Goal: Task Accomplishment & Management: Use online tool/utility

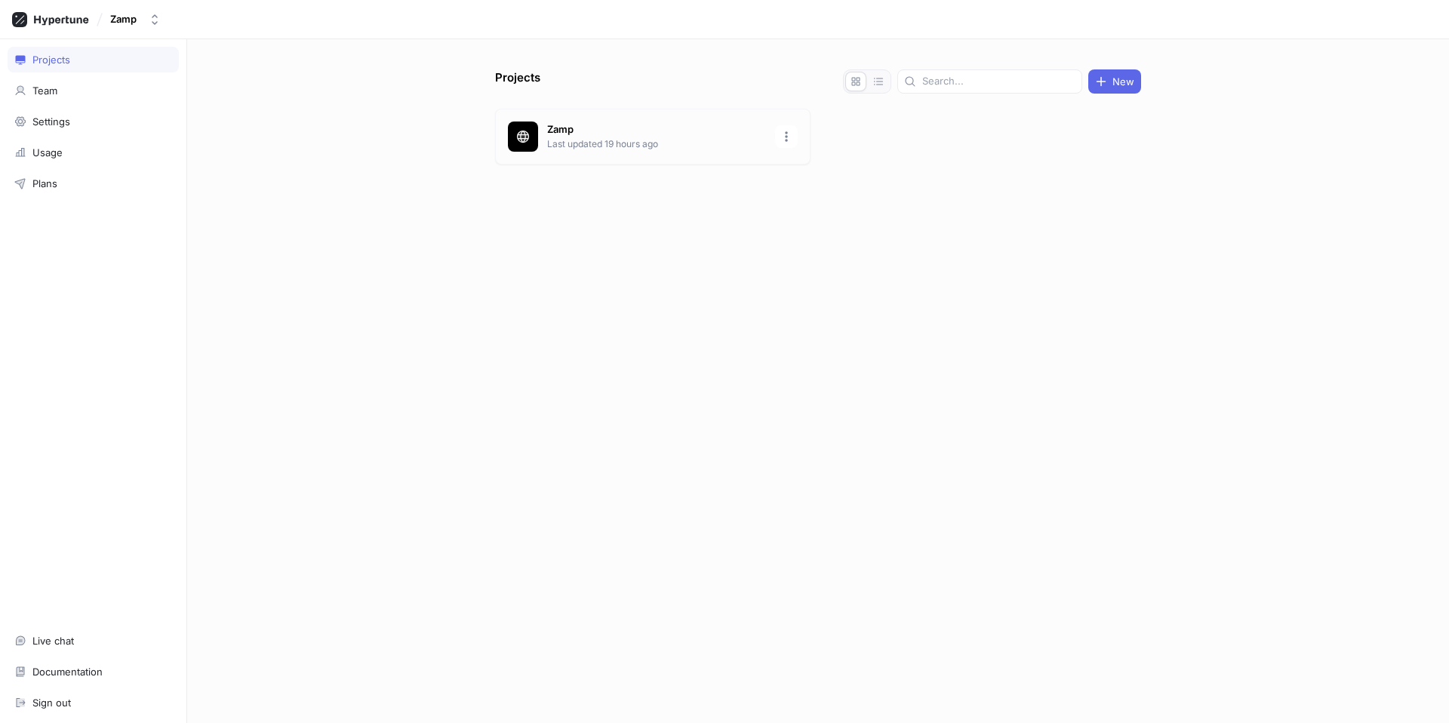
click at [553, 143] on p "Last updated 19 hours ago" at bounding box center [656, 144] width 219 height 14
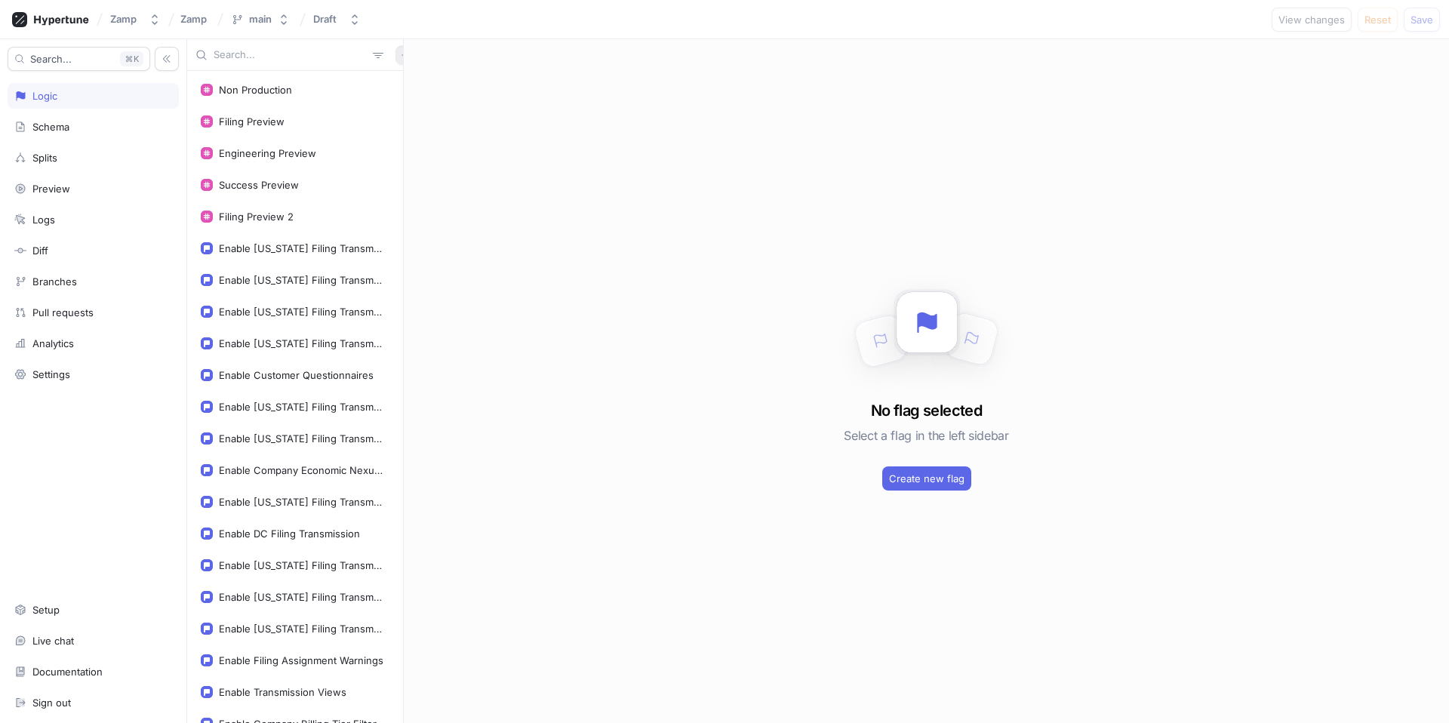
click at [401, 57] on icon "button" at bounding box center [405, 55] width 9 height 9
click at [420, 89] on div "Flag" at bounding box center [423, 85] width 89 height 26
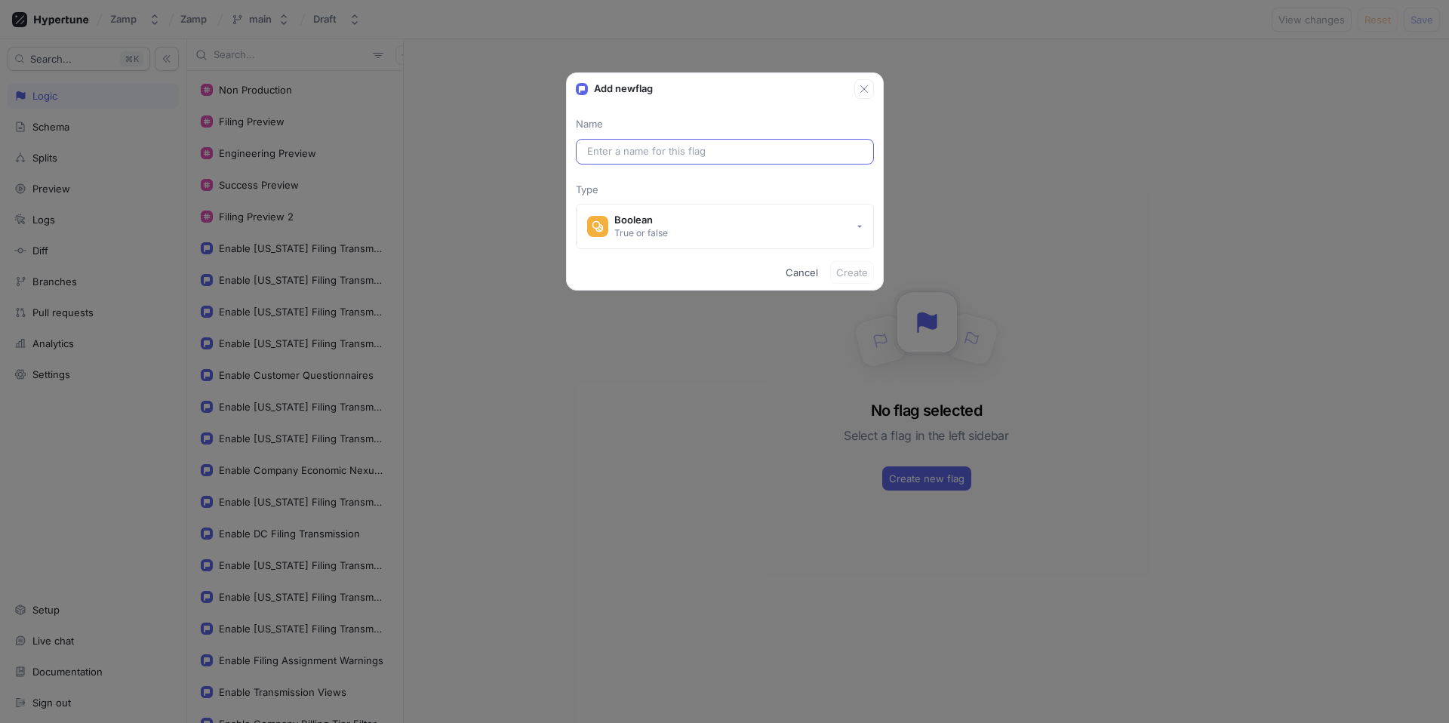
click at [645, 145] on input "text" at bounding box center [725, 151] width 276 height 15
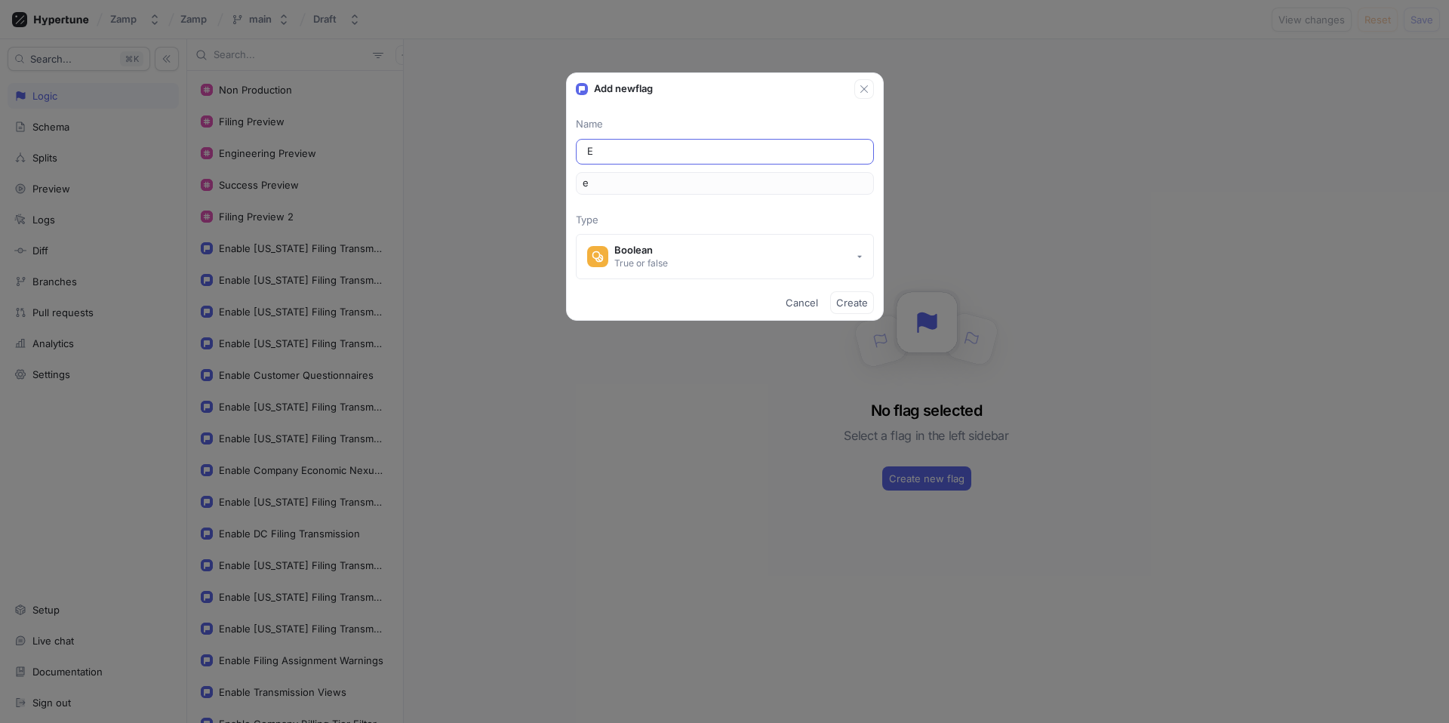
type input "En"
type input "en"
type input "Ena"
type input "ena"
type input "Enab"
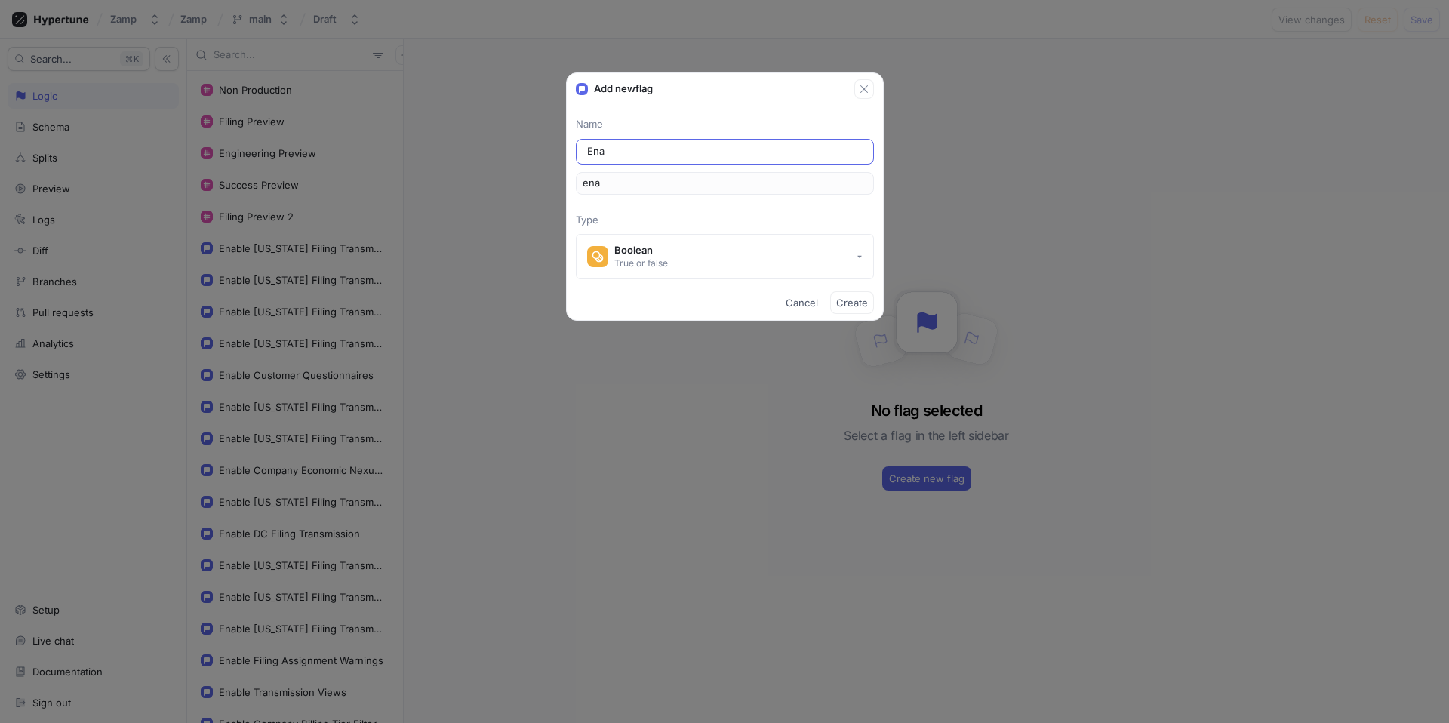
type input "enab"
type input "Enabl"
type input "enabl"
type input "Enable"
type input "enable"
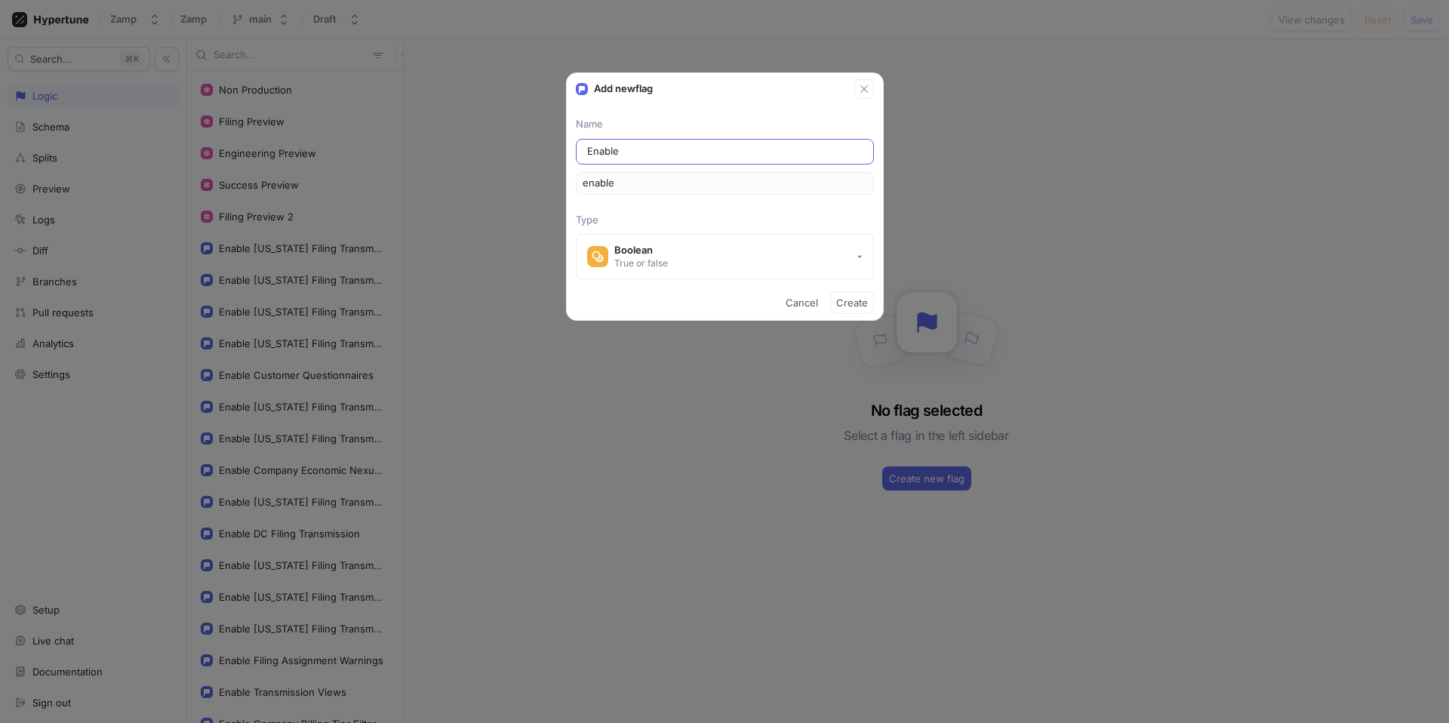
type input "Enable T"
type input "enableT"
type input "Enable Tr"
type input "enableTr"
type input "Enable Tra"
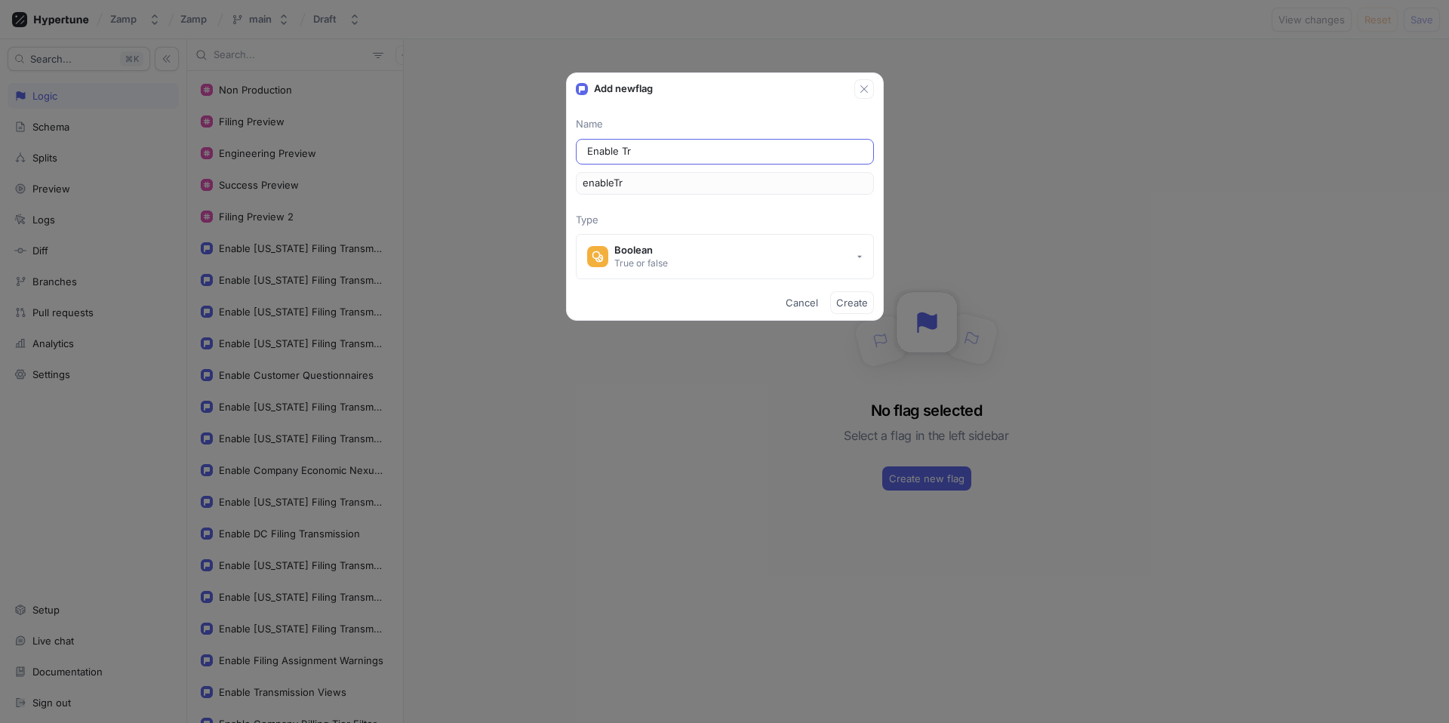
type input "enableTra"
type input "Enable [PERSON_NAME]"
type input "enableTran"
type input "Enable Trans"
type input "enableTrans"
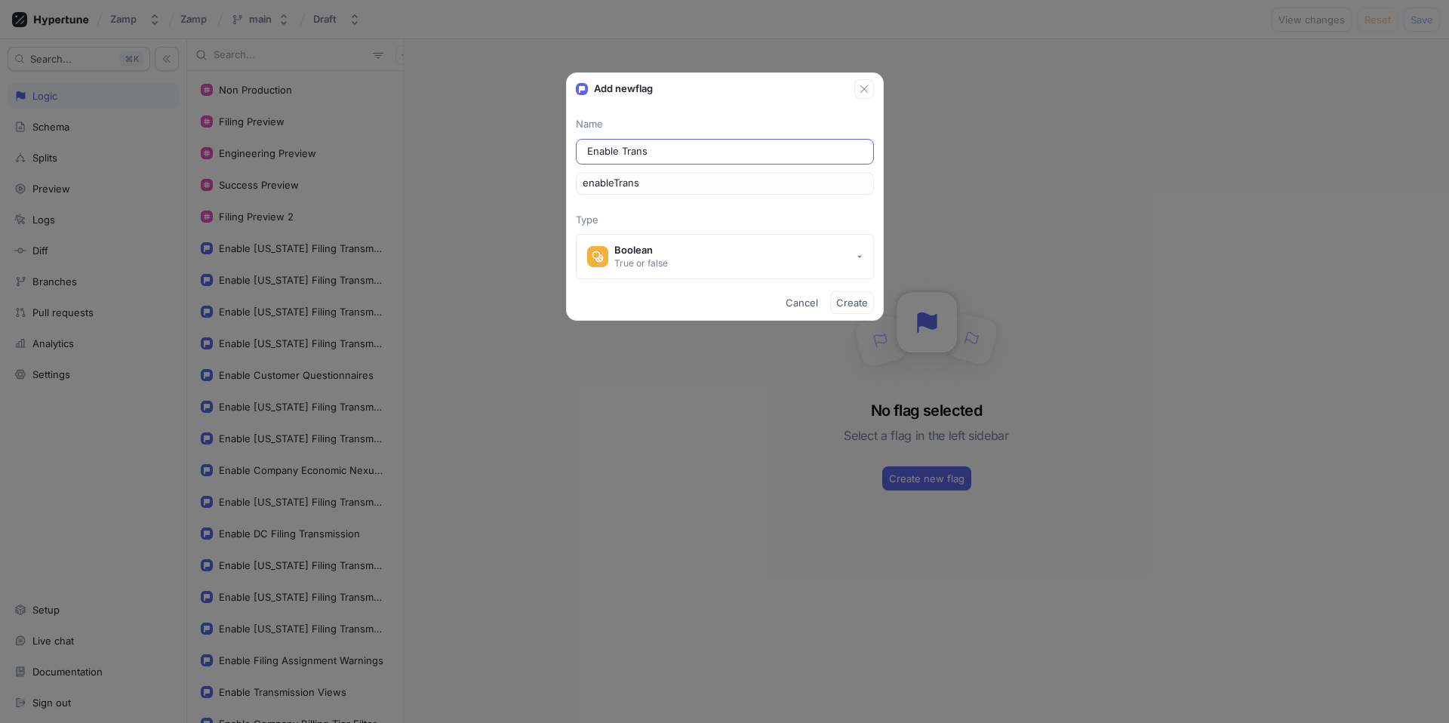
type input "Enable Transa"
type input "enableTransa"
type input "Enable Transac"
type input "enableTransac"
type input "Enable Transact"
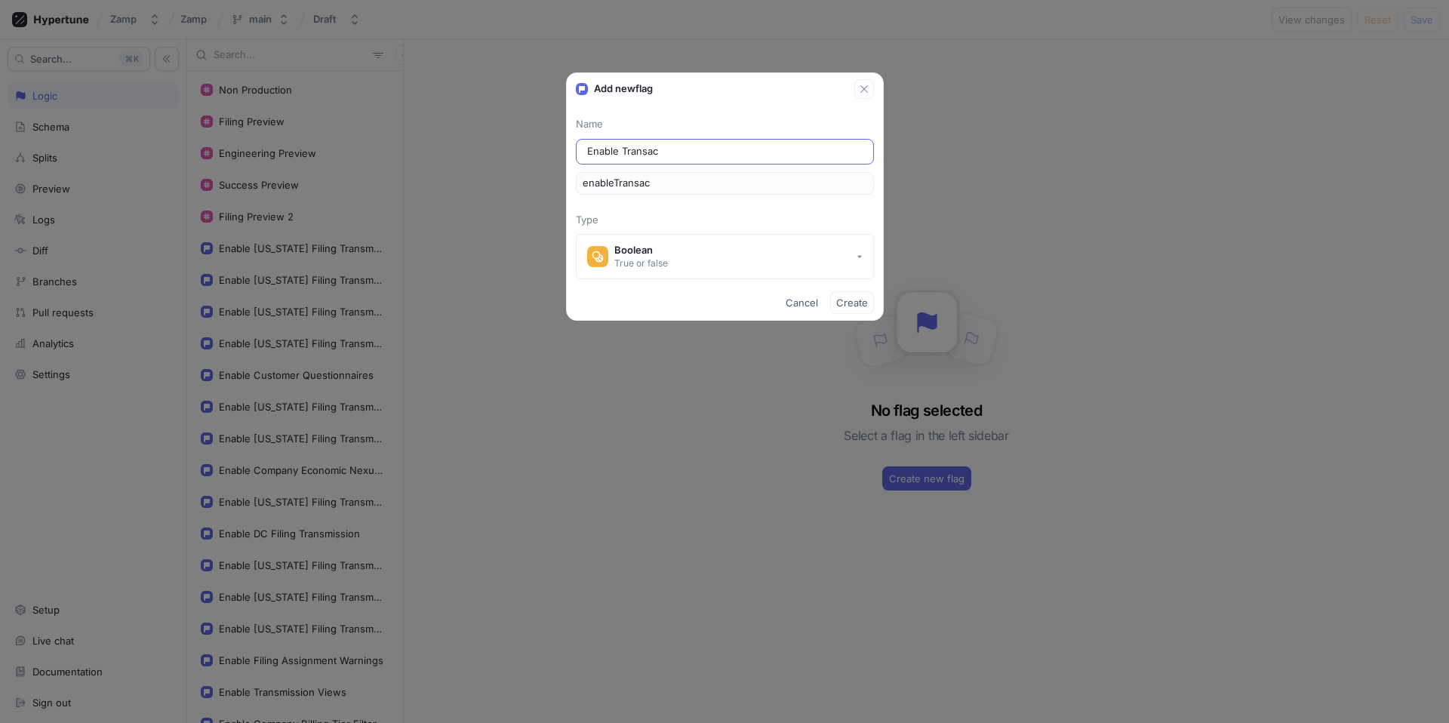
type input "enableTransact"
type input "Enable Transacti"
type input "enableTransacti"
type input "Enable Transactio"
type input "enableTransactio"
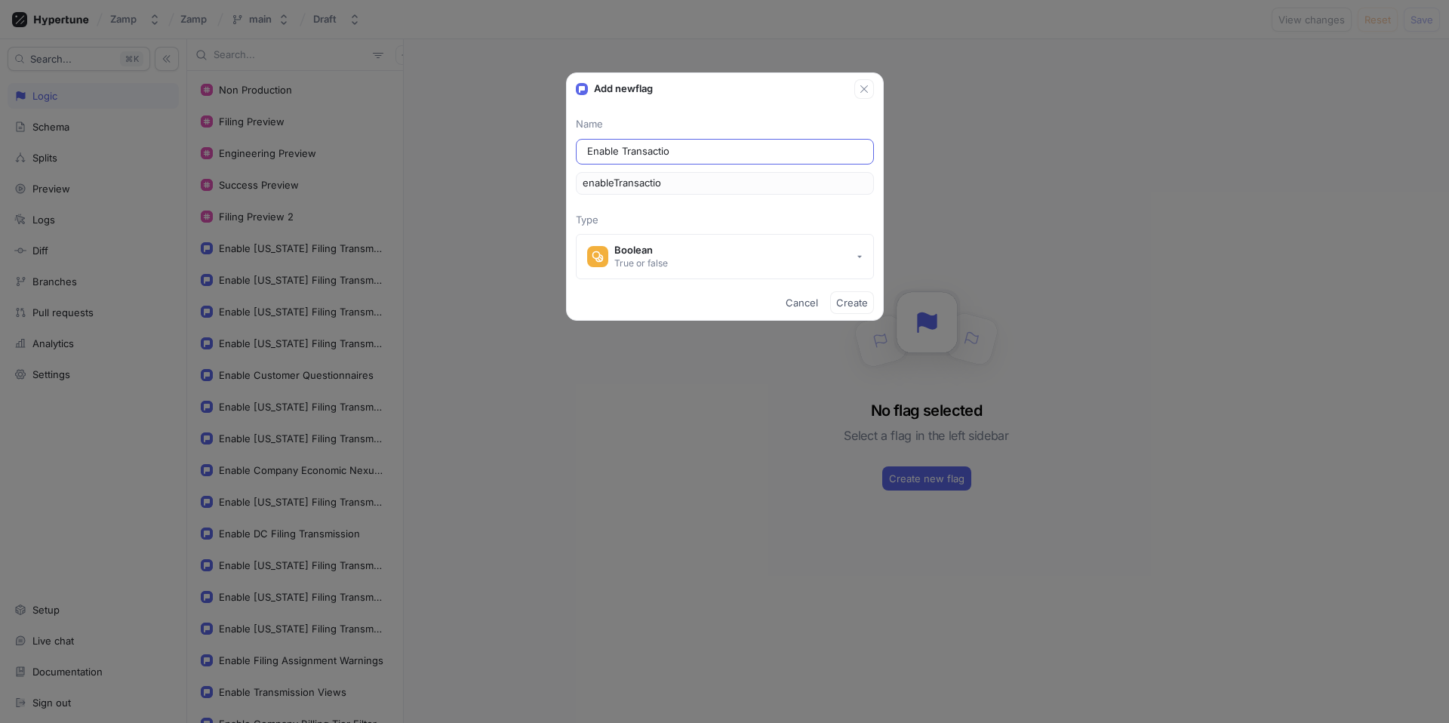
type input "Enable Transaction"
type input "enableTransaction"
type input "Enable Transaction E"
type input "enableTransactionE"
type input "Enable Transaction Ex"
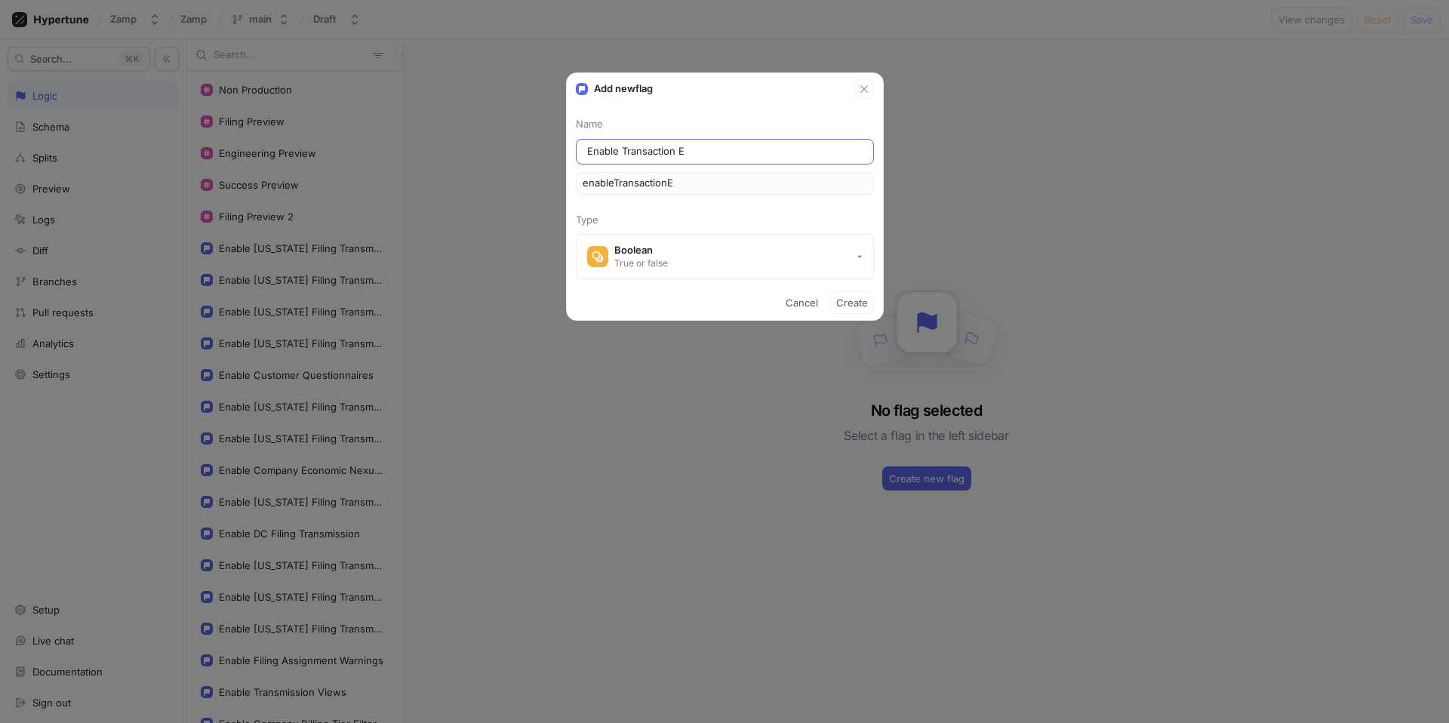
type input "enableTransactionEx"
type input "Enable Transaction Exc"
type input "enableTransactionExc"
type input "Enable Transaction Excl"
type input "enableTransactionExcl"
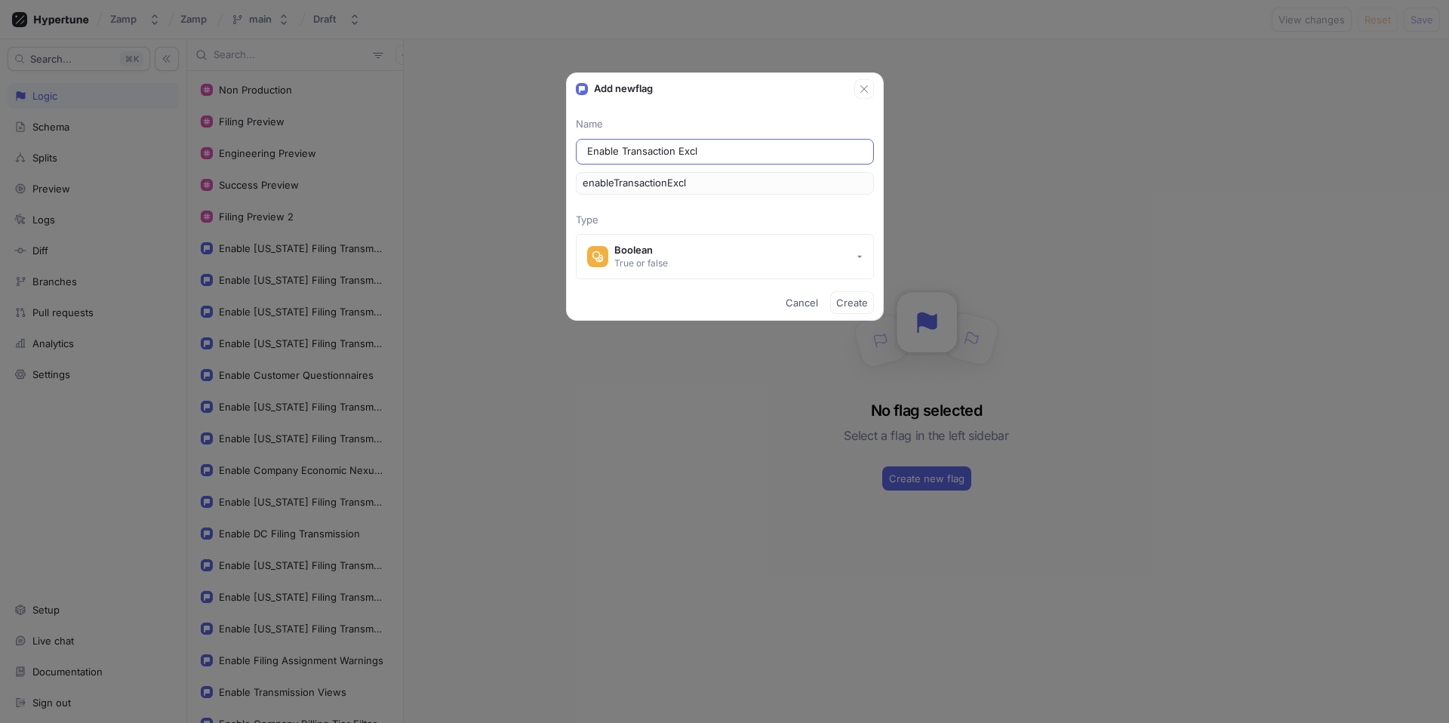
type input "Enable Transaction Exclu"
type input "enableTransactionExclu"
type input "Enable Transaction Exclus"
type input "enableTransactionExclus"
type input "Enable Transaction Exclusi"
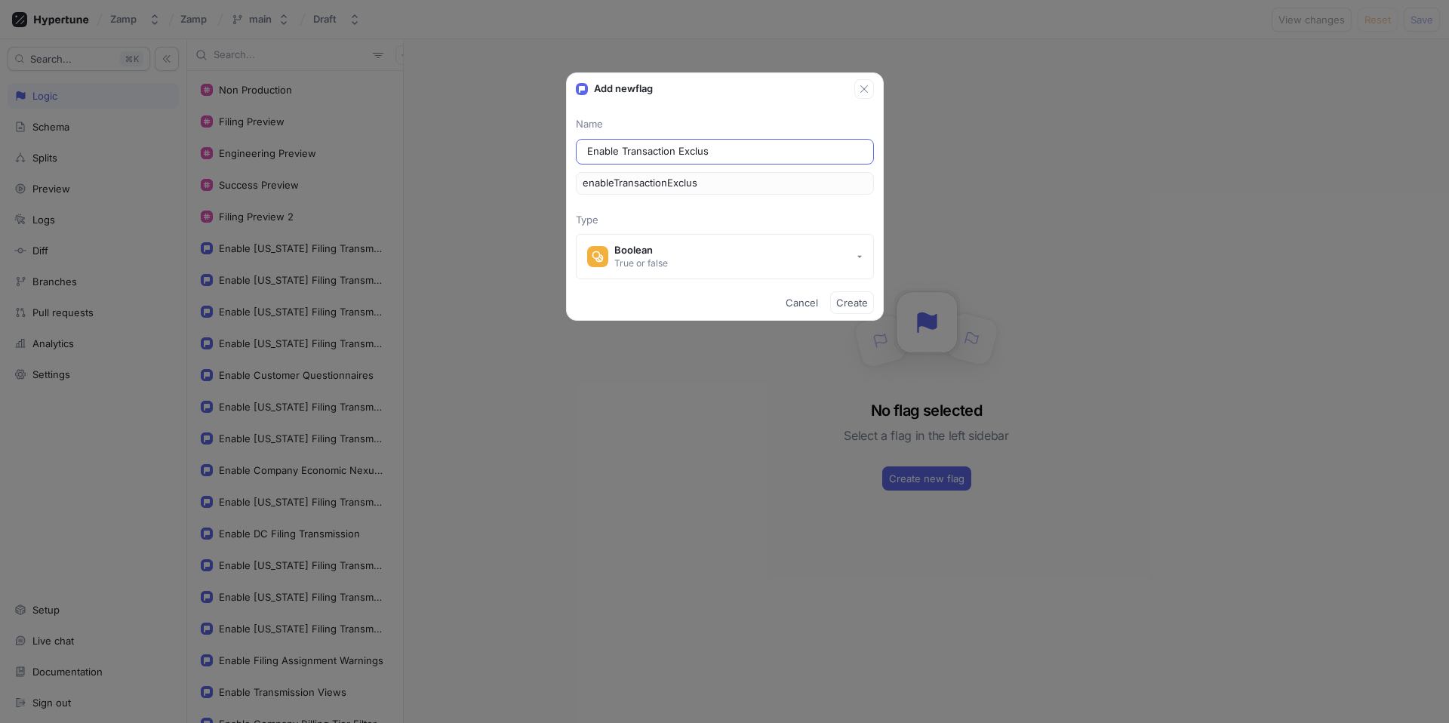
type input "enableTransactionExclusi"
type input "Enable Transaction Exclusio"
type input "enableTransactionExclusio"
type input "Enable Transaction Exclusion"
type input "enableTransactionExclusion"
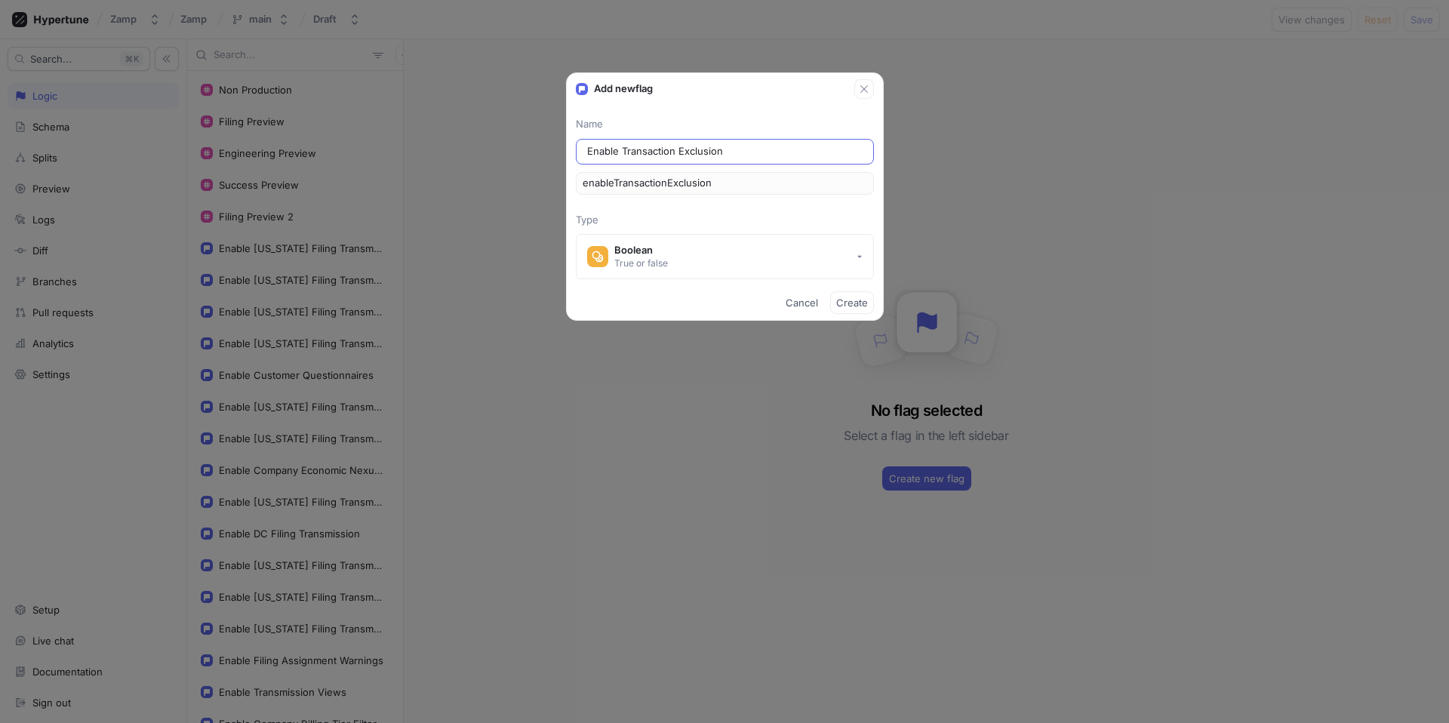
type input "Enable Transaction Exclusions"
type input "enableTransactionExclusions"
type input "Enable Transaction Exclusions"
click at [854, 300] on span "Create" at bounding box center [852, 302] width 32 height 9
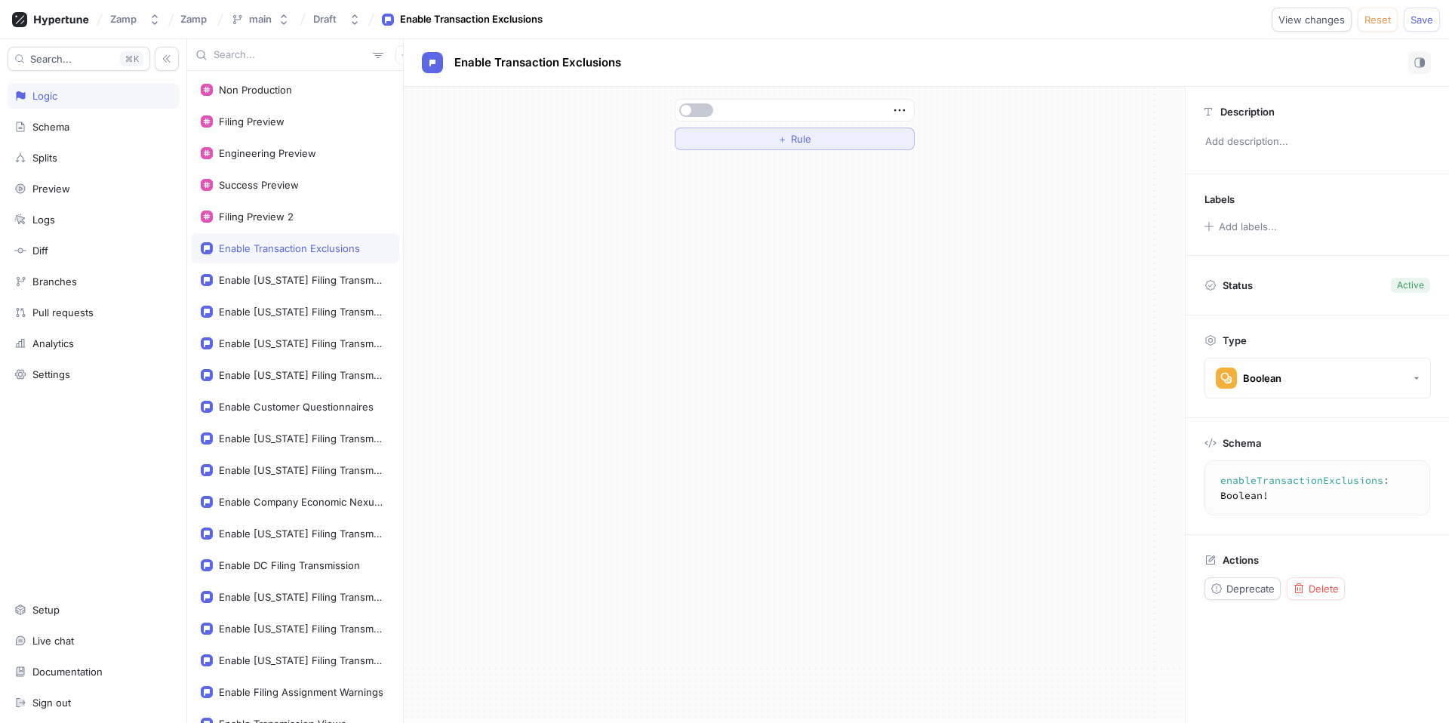
click at [847, 138] on button "＋ Rule" at bounding box center [795, 139] width 240 height 23
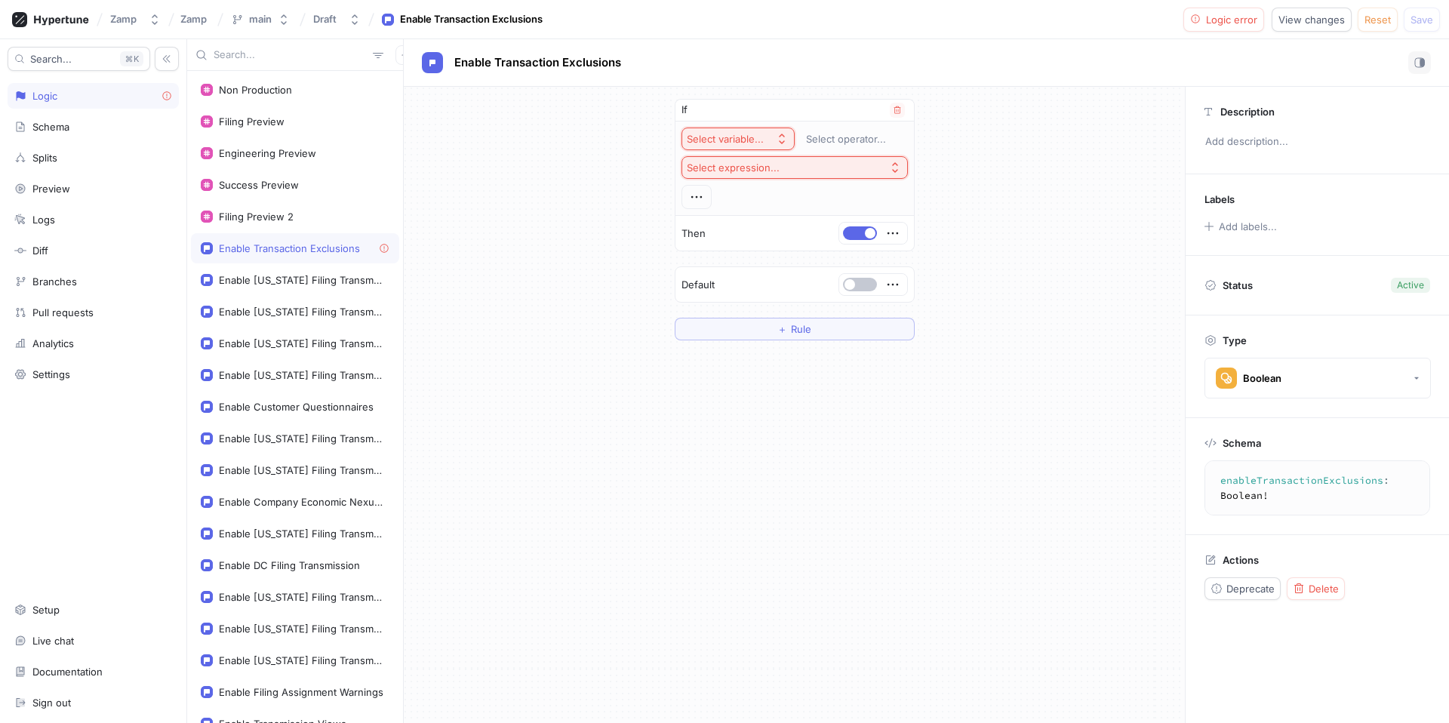
click at [813, 165] on button "Select expression..." at bounding box center [795, 167] width 226 height 23
click at [766, 137] on div "Select variable..." at bounding box center [728, 139] width 83 height 13
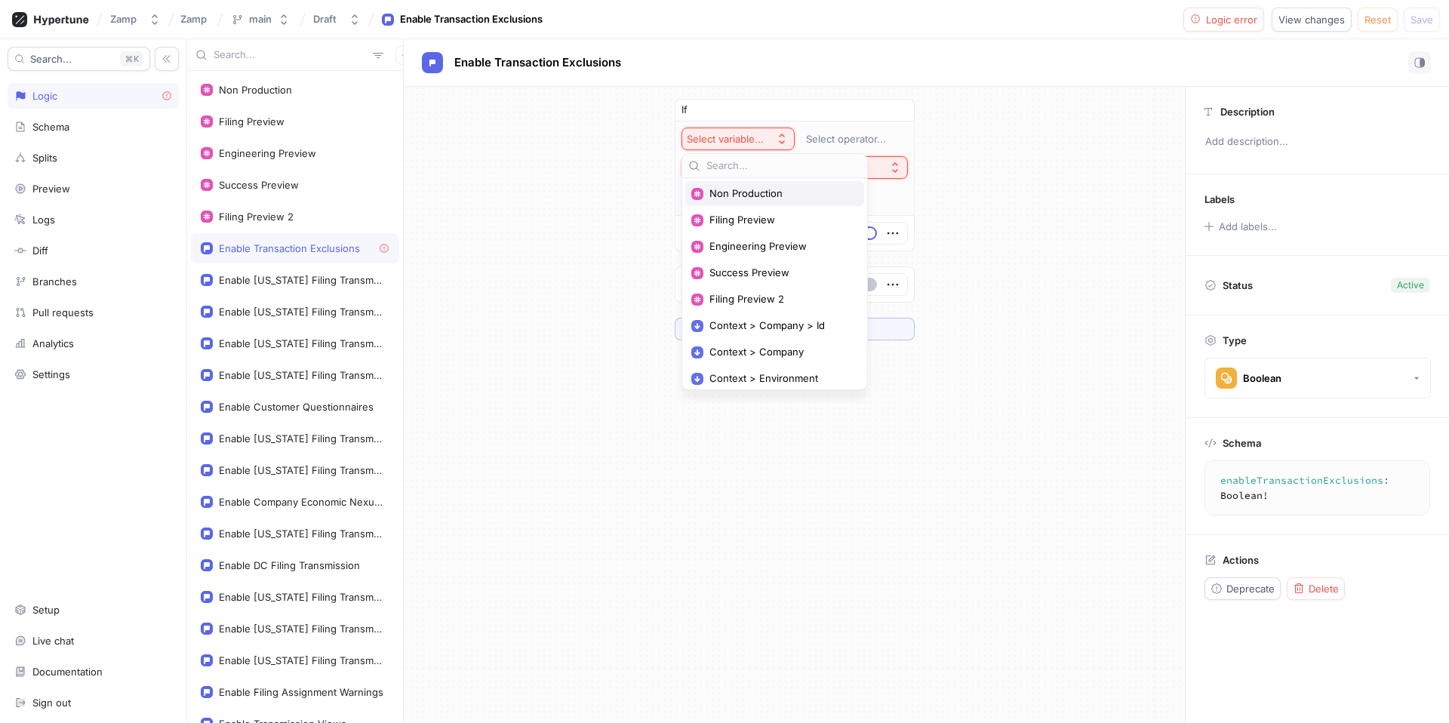
click at [765, 183] on div "Non Production" at bounding box center [774, 193] width 179 height 25
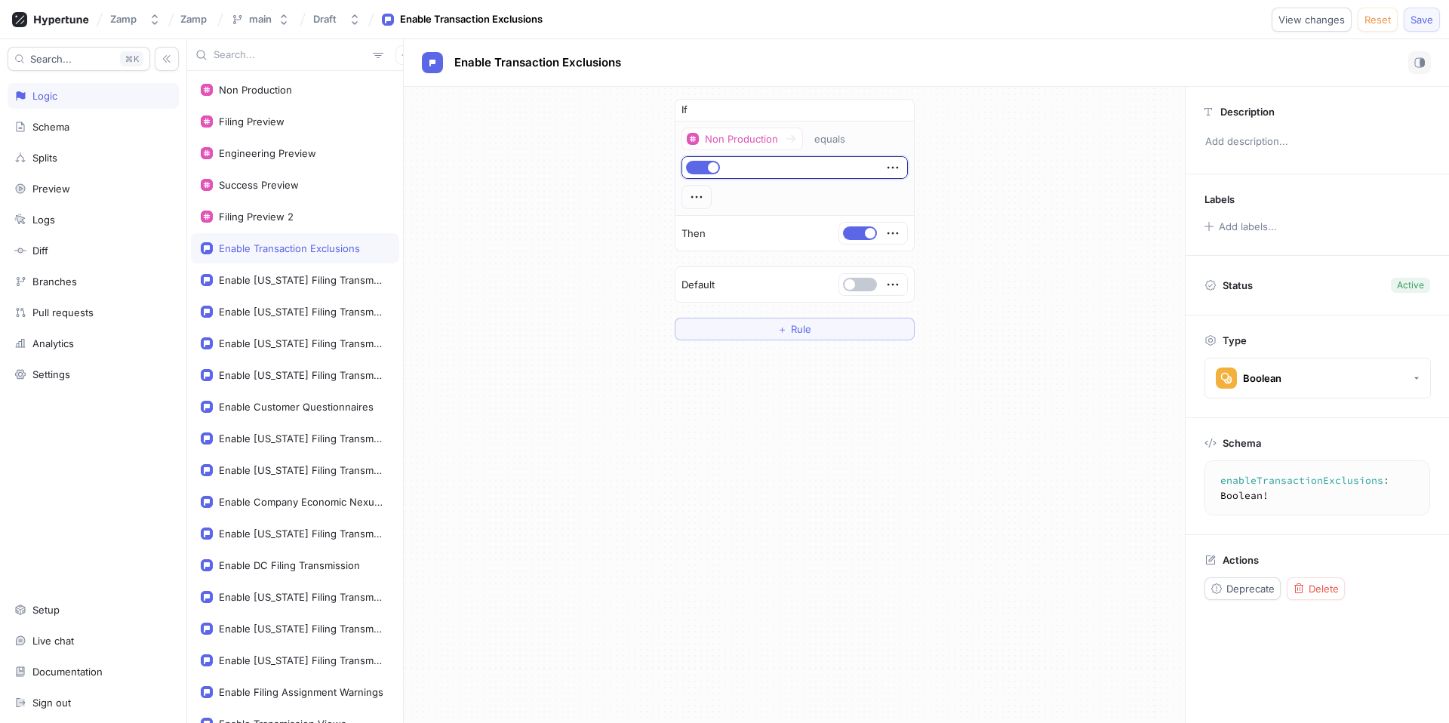
click at [1424, 24] on span "Save" at bounding box center [1422, 19] width 23 height 9
click at [1283, 486] on textarea "enableTransactionExclusions: Boolean!" at bounding box center [1331, 488] width 238 height 42
